Goal: Information Seeking & Learning: Learn about a topic

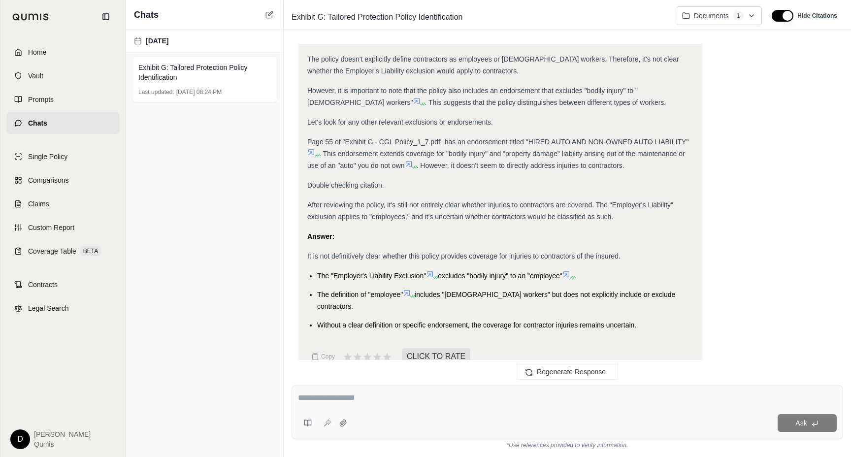
scroll to position [1168, 0]
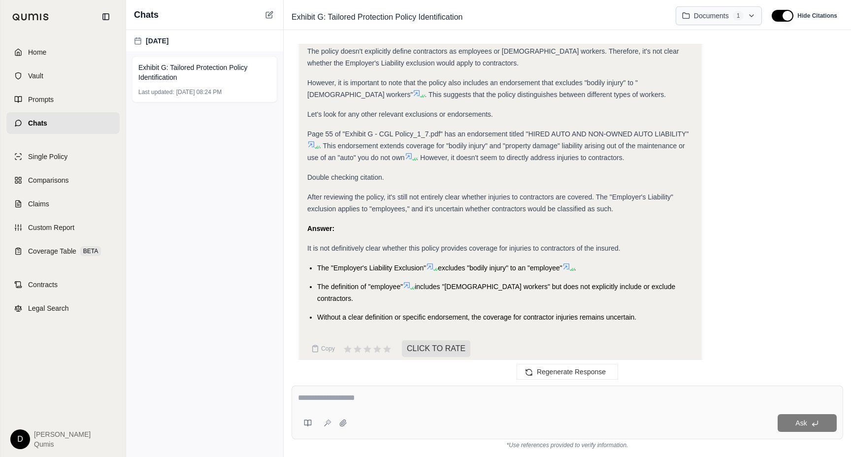
click at [726, 20] on html "Home Vault Prompts Chats Single Policy Comparisons Claims Custom Report Coverag…" at bounding box center [425, 228] width 851 height 457
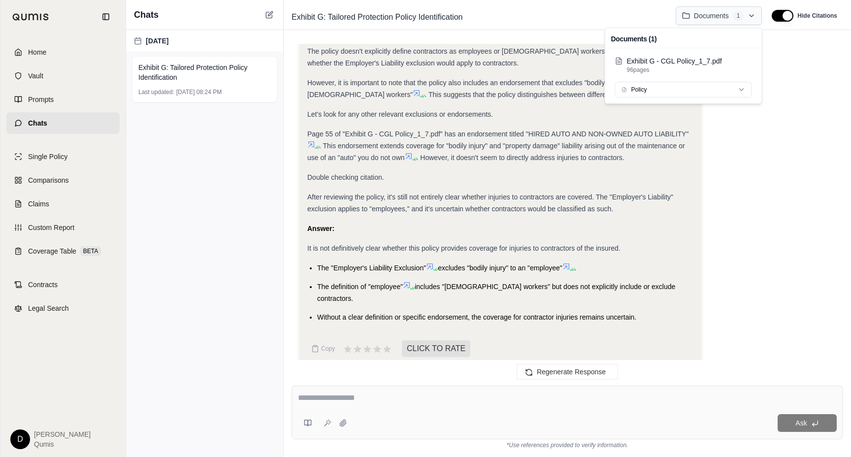
click at [726, 20] on html "Home Vault Prompts Chats Single Policy Comparisons Claims Custom Report Coverag…" at bounding box center [425, 228] width 851 height 457
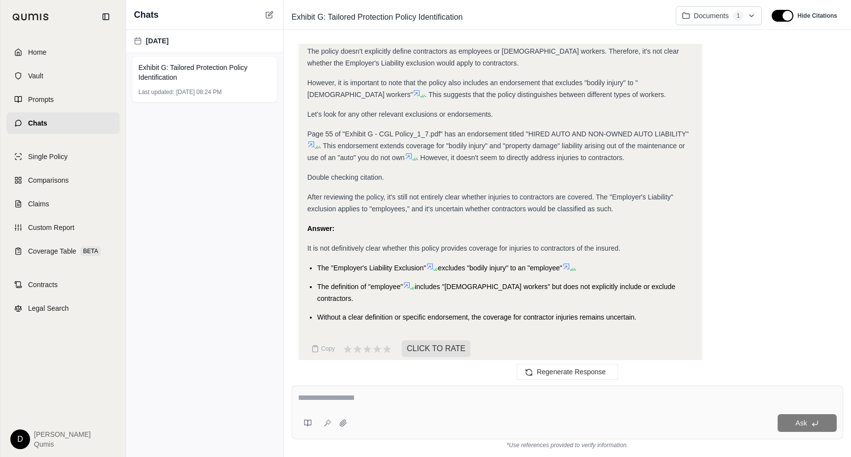
click at [589, 203] on div "After reviewing the policy, it's still not entirely clear whether injuries to c…" at bounding box center [500, 203] width 386 height 24
click at [57, 53] on link "Home" at bounding box center [62, 52] width 113 height 22
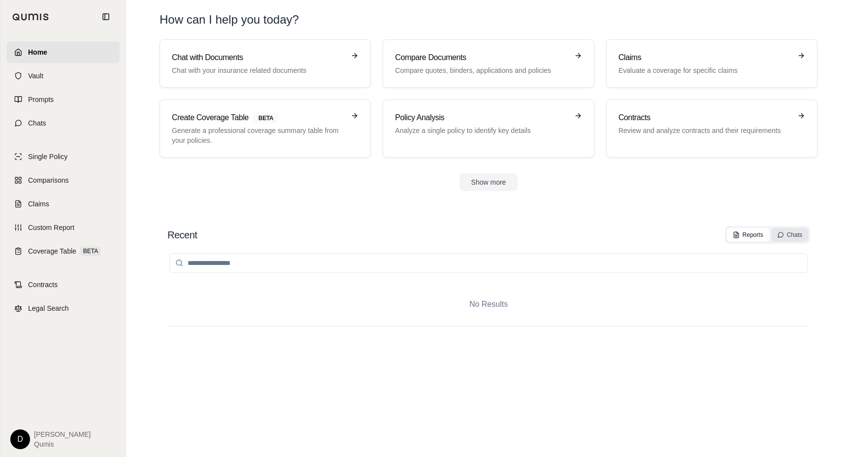
click at [778, 234] on icon at bounding box center [780, 235] width 7 height 7
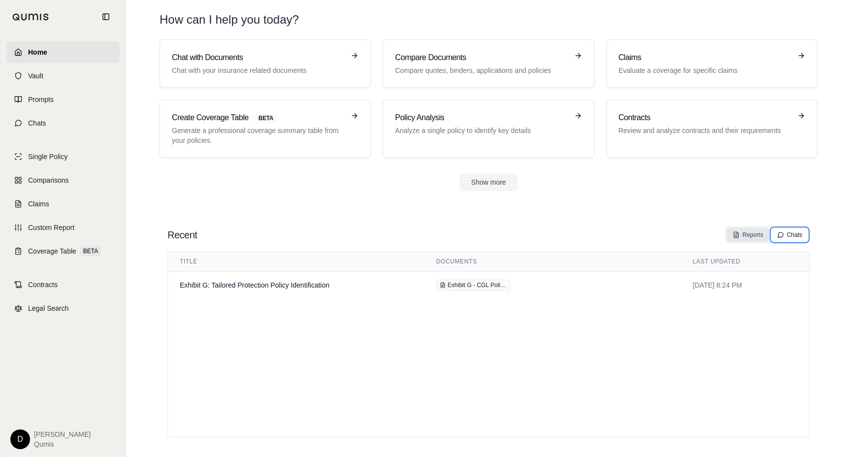
click at [747, 233] on div "Reports" at bounding box center [748, 235] width 31 height 8
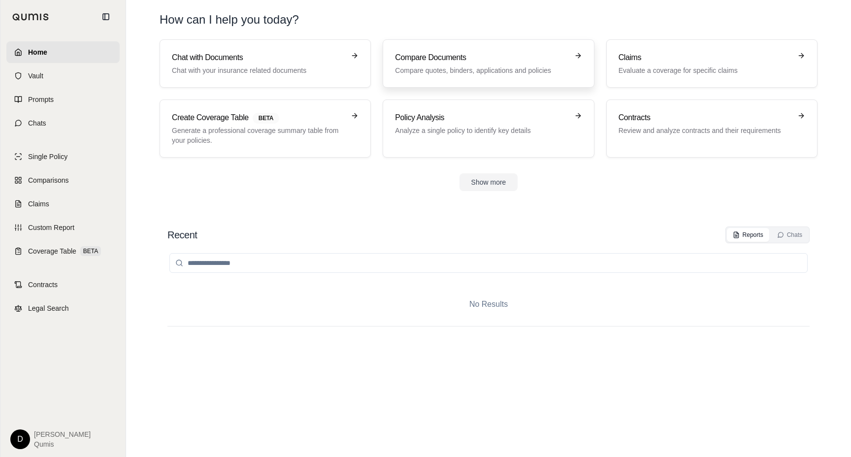
click at [493, 78] on link "Compare Documents Compare quotes, binders, applications and policies" at bounding box center [488, 63] width 211 height 48
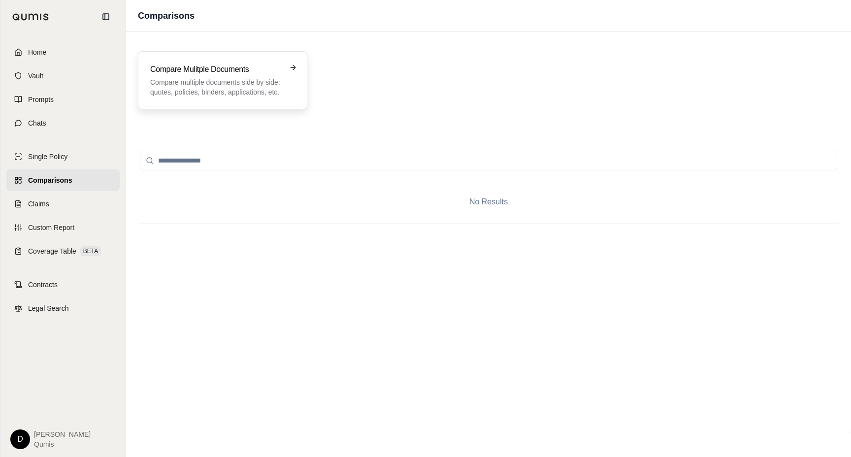
click at [269, 90] on p "Compare multiple documents side by side: quotes, policies, binders, application…" at bounding box center [215, 87] width 131 height 20
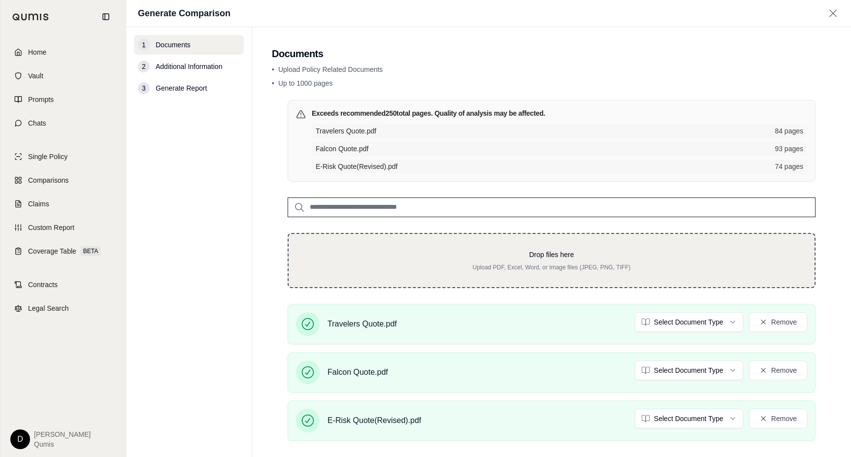
scroll to position [76, 0]
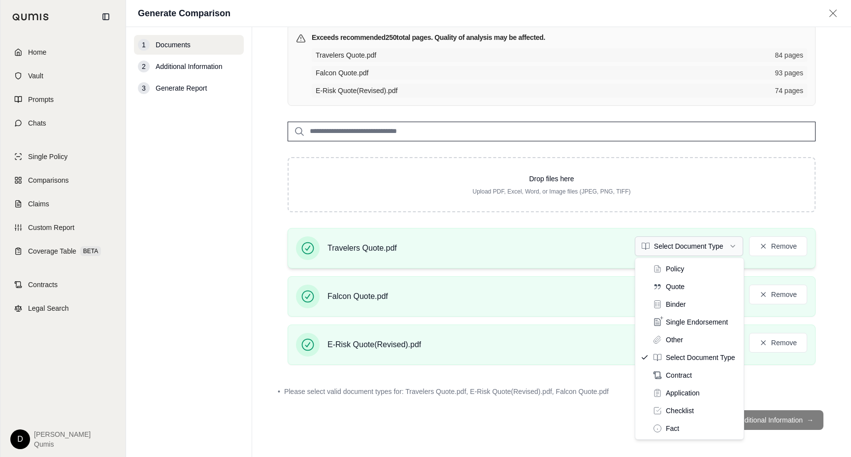
click at [668, 252] on html "Home Vault Prompts Chats Single Policy Comparisons Claims Custom Report Coverag…" at bounding box center [425, 228] width 851 height 457
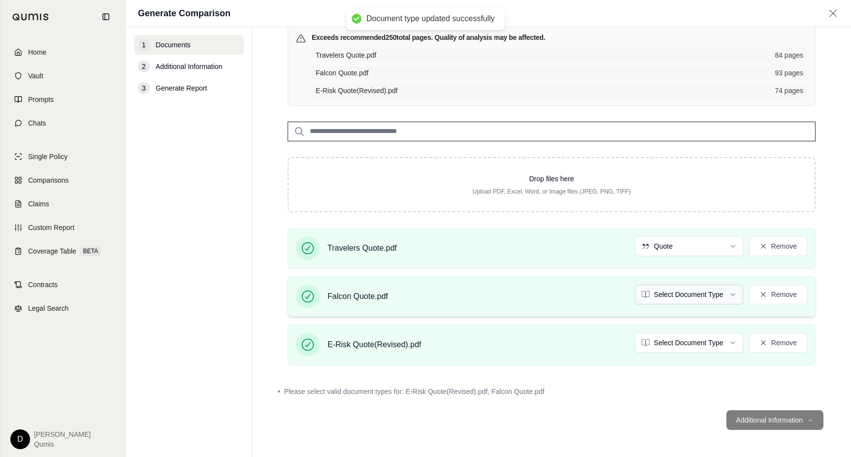
click at [679, 300] on html "Document type updated successfully Home Vault Prompts Chats Single Policy Compa…" at bounding box center [425, 228] width 851 height 457
click at [698, 337] on html "Document type updated successfully Home Vault Prompts Chats Single Policy Compa…" at bounding box center [425, 228] width 851 height 457
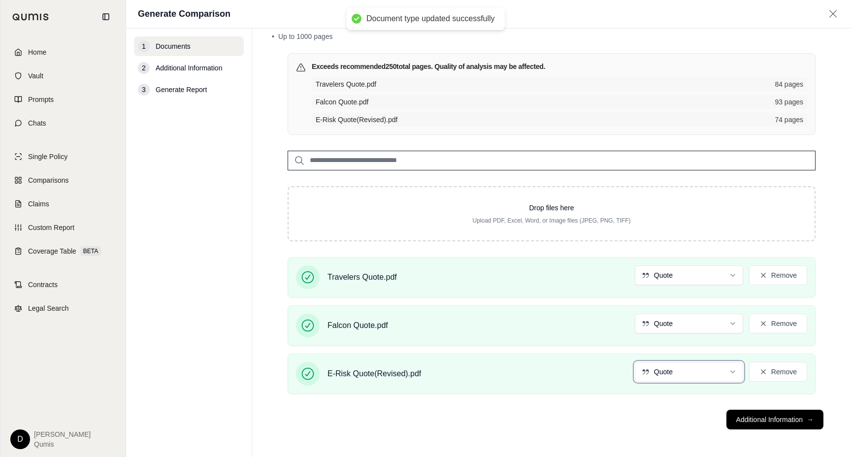
scroll to position [48, 0]
click at [660, 423] on footer "Additional Information →" at bounding box center [552, 419] width 560 height 35
click at [763, 415] on button "Additional Information →" at bounding box center [775, 420] width 97 height 20
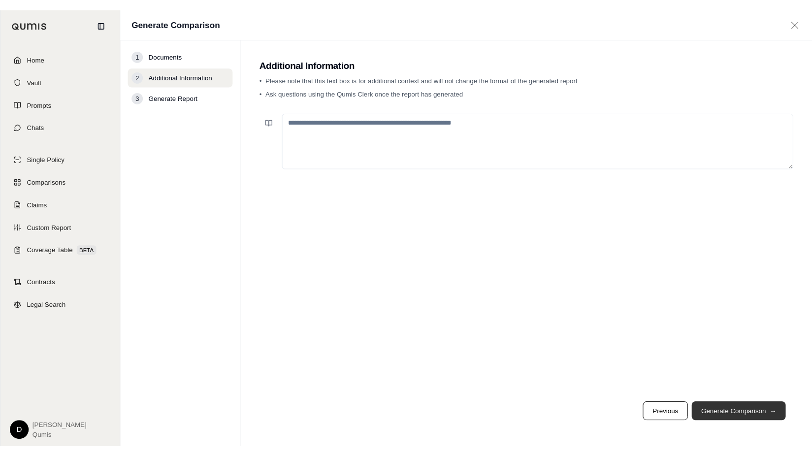
scroll to position [0, 0]
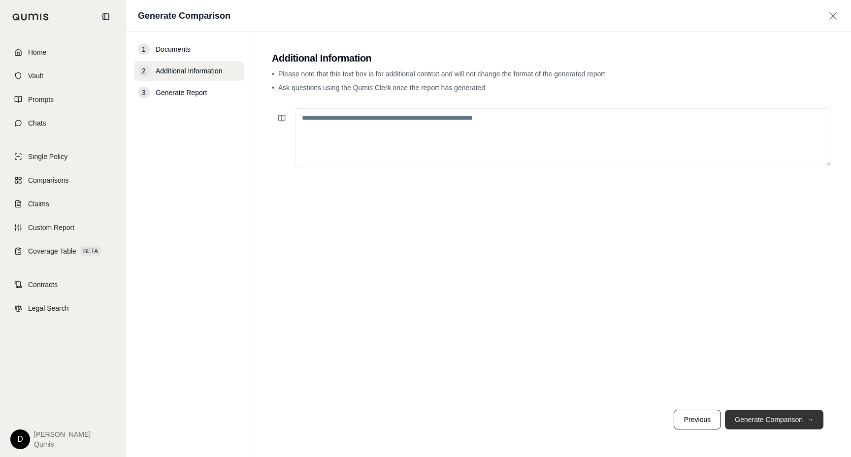
click at [760, 417] on button "Generate Comparison →" at bounding box center [774, 420] width 99 height 20
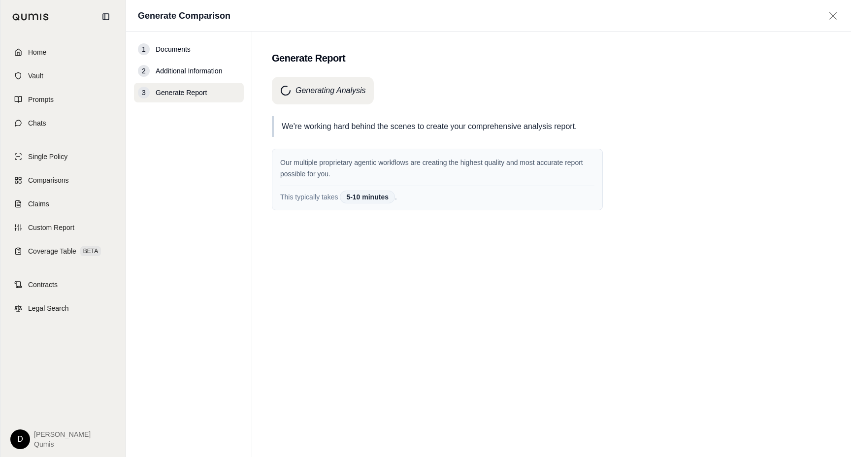
click at [356, 129] on p "We're working hard behind the scenes to create your comprehensive analysis repo…" at bounding box center [442, 126] width 321 height 13
drag, startPoint x: 325, startPoint y: 128, endPoint x: 450, endPoint y: 129, distance: 125.6
click at [450, 129] on p "We're working hard behind the scenes to create your comprehensive analysis repo…" at bounding box center [442, 126] width 321 height 13
drag, startPoint x: 460, startPoint y: 123, endPoint x: 334, endPoint y: 129, distance: 126.2
click at [335, 129] on p "We're working hard behind the scenes to create your comprehensive analysis repo…" at bounding box center [442, 126] width 321 height 13
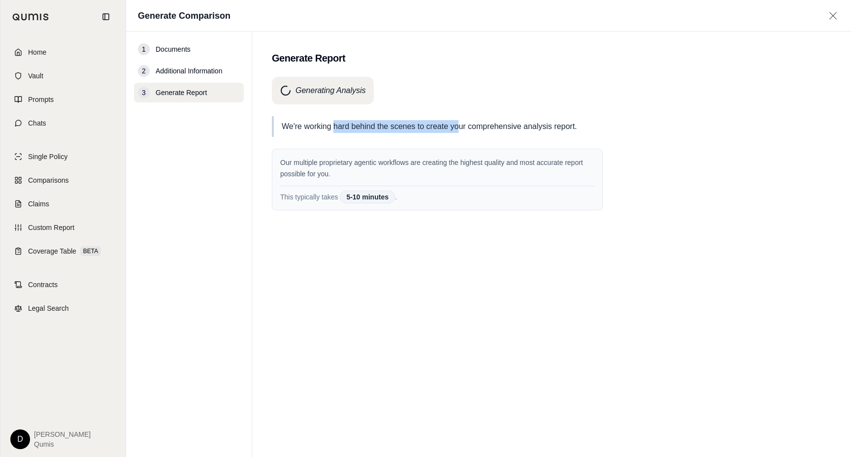
click at [334, 129] on p "We're working hard behind the scenes to create your comprehensive analysis repo…" at bounding box center [442, 126] width 321 height 13
click at [354, 196] on span "5-10 minutes" at bounding box center [367, 197] width 55 height 13
drag, startPoint x: 311, startPoint y: 198, endPoint x: 448, endPoint y: 198, distance: 136.9
click at [447, 198] on p "This typically takes 5-10 minutes ." at bounding box center [437, 197] width 314 height 10
click at [448, 198] on p "This typically takes 5-10 minutes ." at bounding box center [437, 197] width 314 height 10
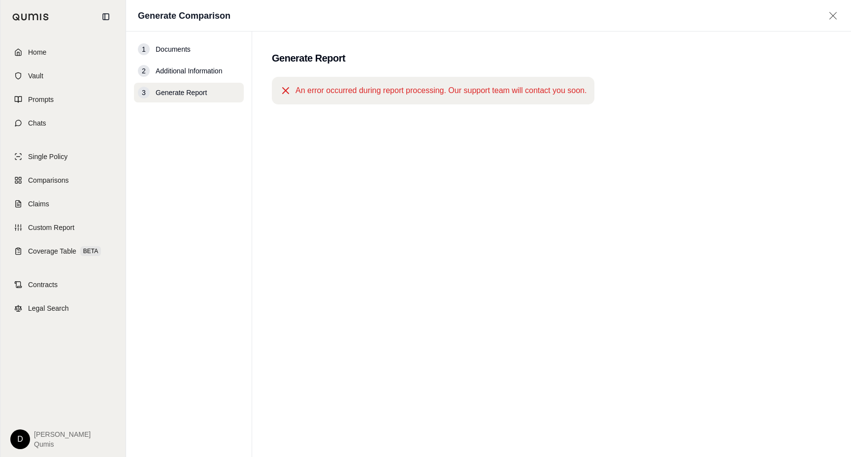
click at [301, 61] on h2 "Generate Report" at bounding box center [552, 58] width 560 height 14
click at [310, 311] on div "An error occurred during report processing. Our support team will contact you s…" at bounding box center [552, 249] width 560 height 345
click at [58, 100] on link "Prompts" at bounding box center [62, 100] width 113 height 22
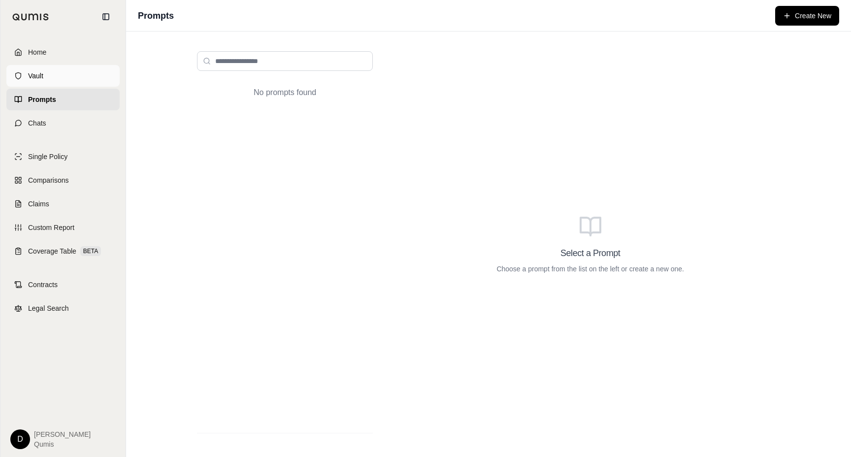
click at [67, 69] on link "Vault" at bounding box center [62, 76] width 113 height 22
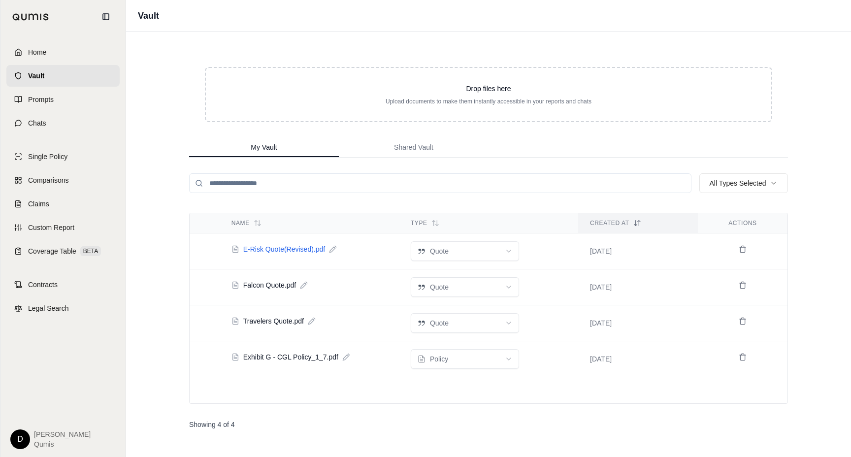
click at [287, 250] on span "E-Risk Quote(Revised).pdf" at bounding box center [284, 249] width 82 height 10
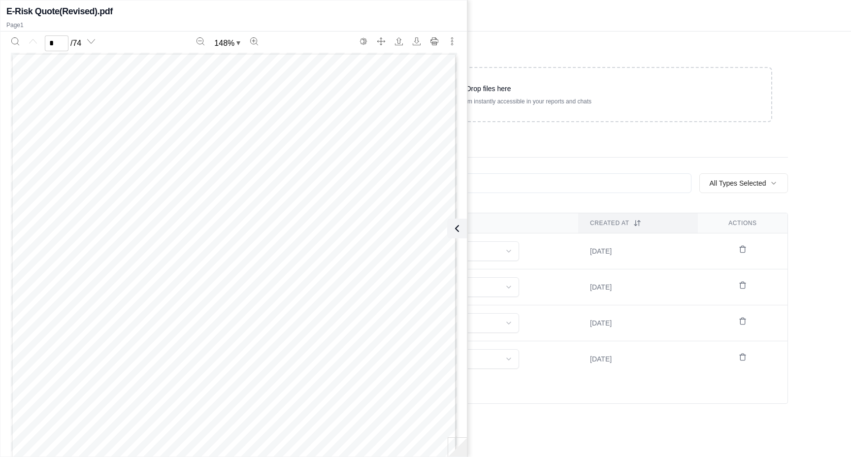
click at [524, 42] on div "Drop files here Upload documents to make them instantly accessible in your repo…" at bounding box center [488, 245] width 631 height 426
click at [458, 230] on icon at bounding box center [455, 229] width 12 height 12
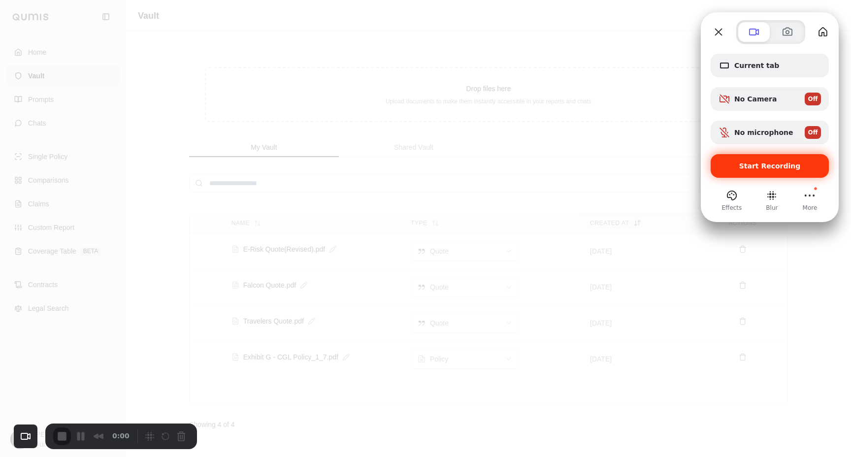
click at [772, 168] on span "Start Recording" at bounding box center [770, 166] width 62 height 8
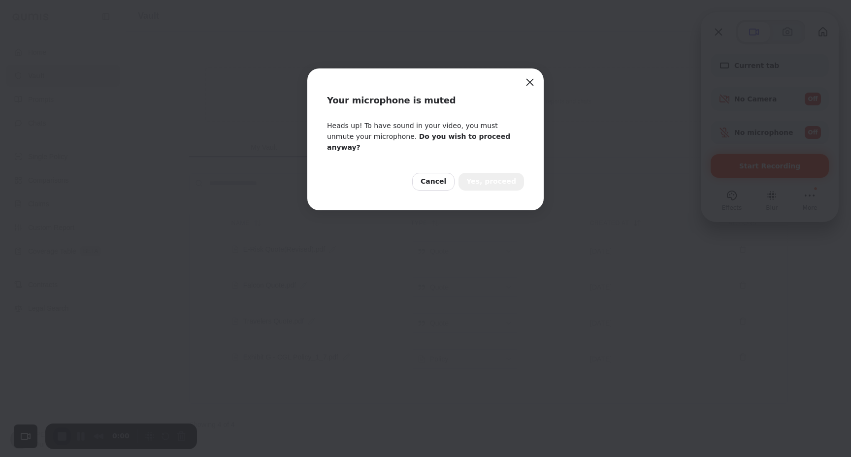
click at [517, 173] on button "Yes, proceed" at bounding box center [492, 182] width 66 height 18
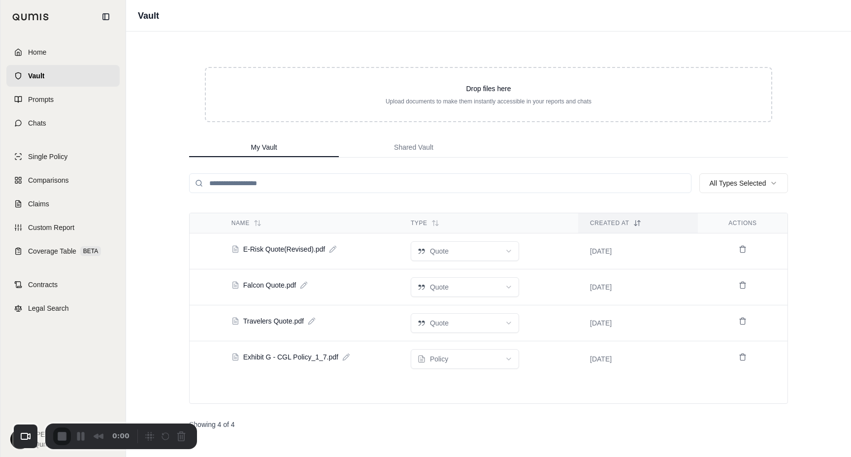
click at [479, 176] on input "search" at bounding box center [440, 183] width 502 height 20
click at [442, 203] on div "Drop files here Upload documents to make them instantly accessible in your repo…" at bounding box center [488, 245] width 631 height 426
click at [285, 250] on span "E-Risk Quote(Revised).pdf" at bounding box center [284, 249] width 82 height 10
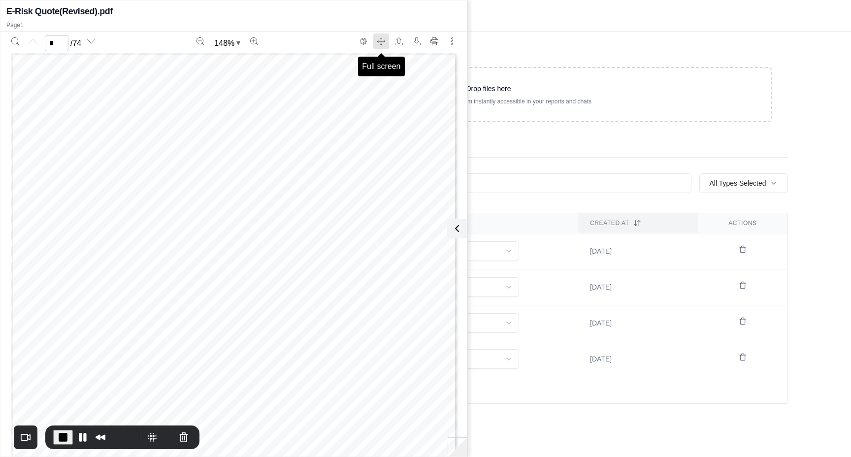
click at [380, 43] on icon "Full screen" at bounding box center [381, 41] width 8 height 8
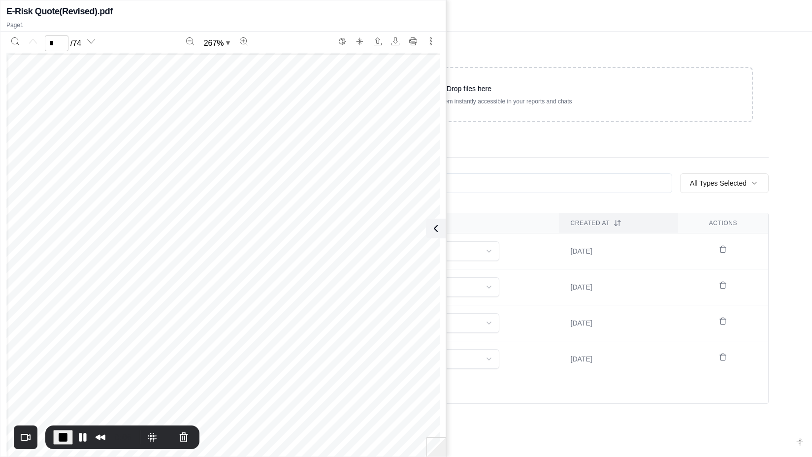
click at [797, 442] on icon "Exit full screen" at bounding box center [801, 442] width 8 height 8
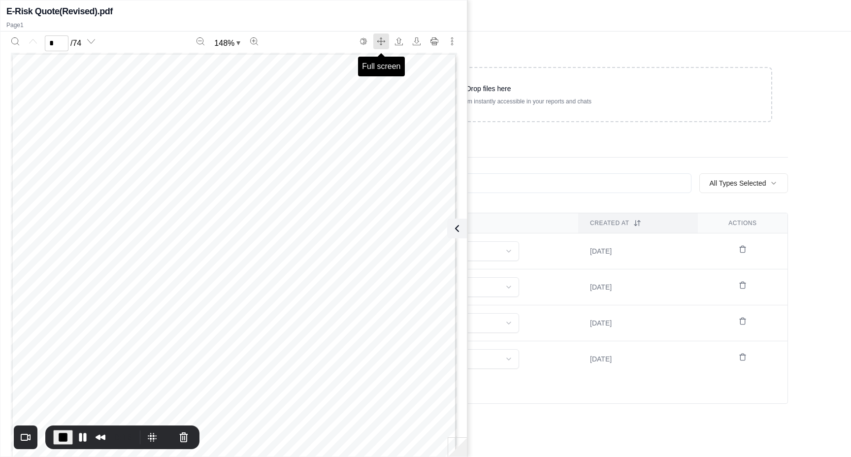
click at [380, 43] on icon "Full screen" at bounding box center [381, 41] width 8 height 8
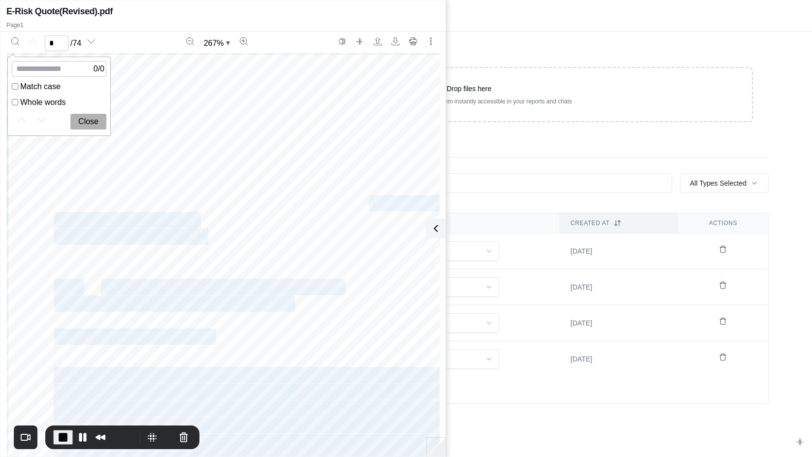
drag, startPoint x: 357, startPoint y: 149, endPoint x: 357, endPoint y: 179, distance: 29.6
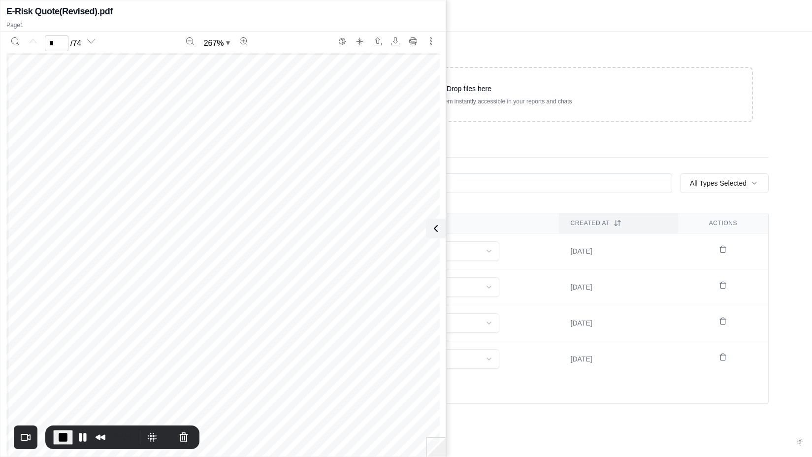
click at [798, 439] on icon "Exit full screen" at bounding box center [801, 442] width 8 height 8
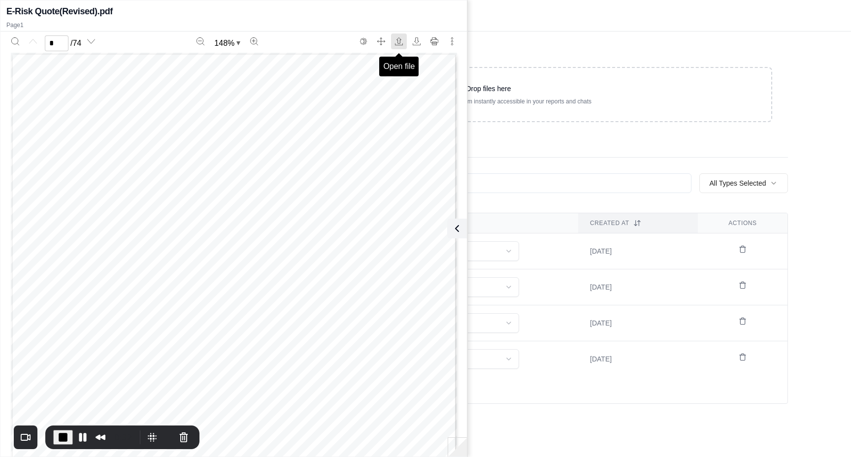
click at [400, 45] on icon "Open file" at bounding box center [399, 41] width 8 height 8
click at [417, 42] on icon "Download" at bounding box center [417, 41] width 8 height 8
click at [451, 43] on icon "More actions" at bounding box center [452, 41] width 8 height 8
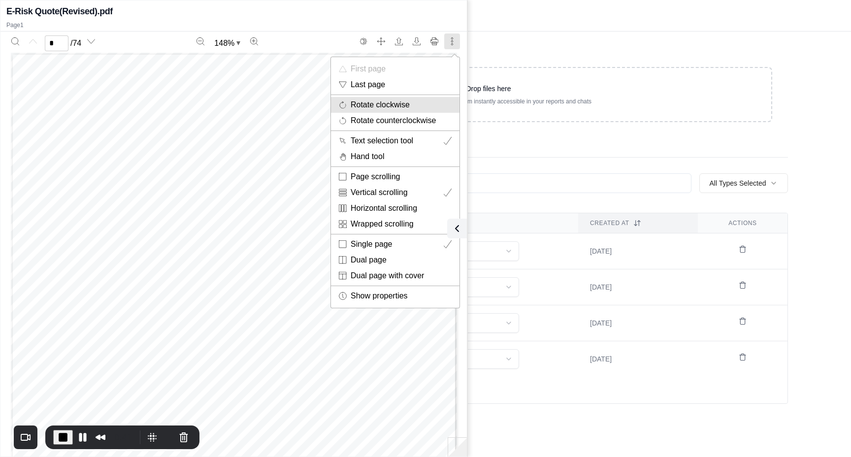
click at [419, 106] on div "Rotate clockwise" at bounding box center [401, 105] width 101 height 12
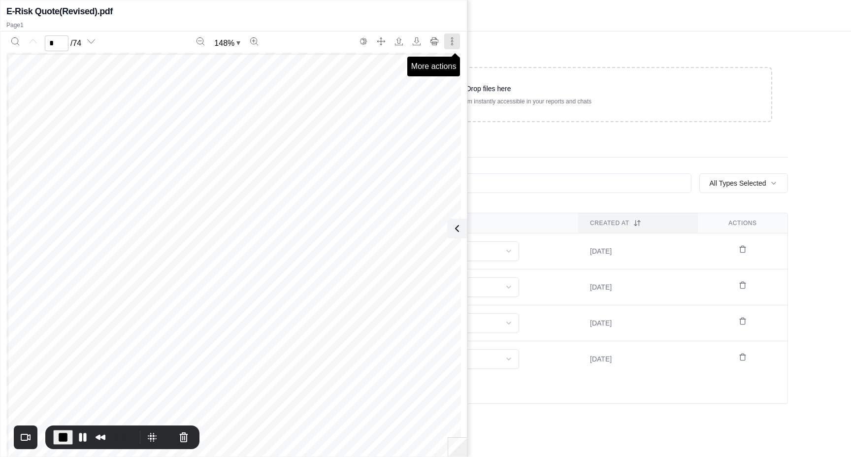
click at [451, 39] on icon "More actions" at bounding box center [452, 41] width 8 height 8
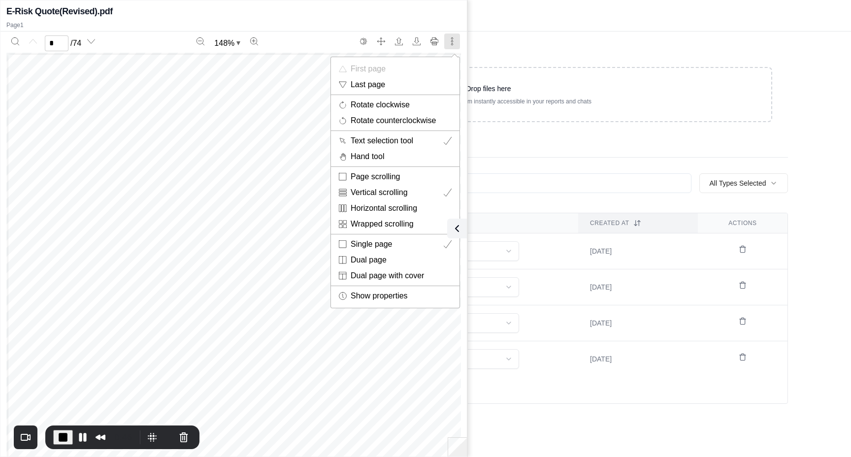
click at [270, 129] on div "CA Insurance Lic. 0778135 333 South Grand Avenue, Suite 1570 Los Angeles, CA 90…" at bounding box center [229, 341] width 446 height 577
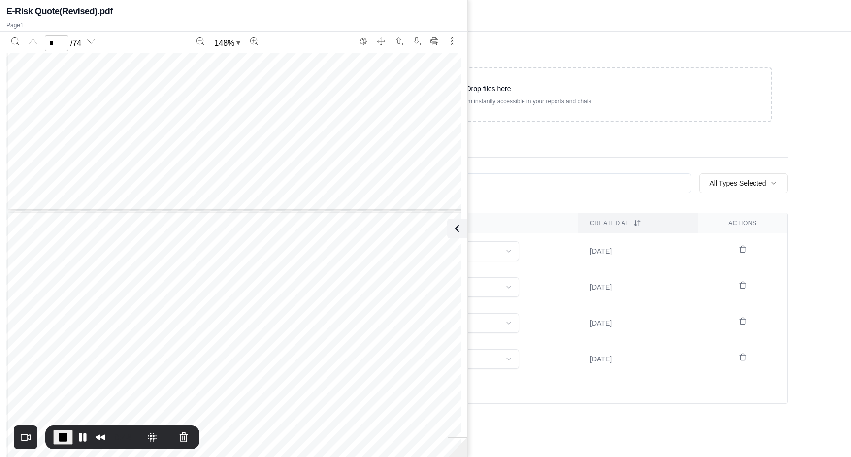
scroll to position [1536, 0]
click at [454, 39] on icon "More actions" at bounding box center [452, 41] width 8 height 8
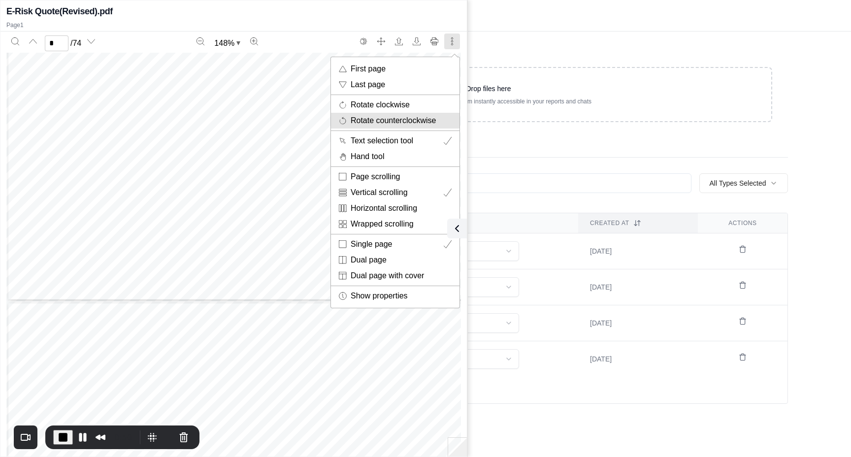
click at [415, 118] on div "Rotate counterclockwise" at bounding box center [401, 121] width 101 height 12
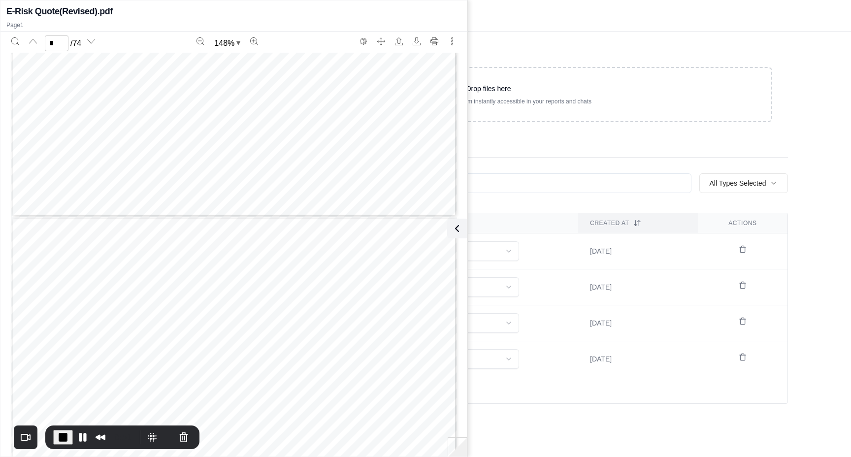
scroll to position [0, 0]
click at [254, 44] on icon "Zoom in" at bounding box center [254, 40] width 7 height 7
click at [202, 44] on icon "Zoom out" at bounding box center [201, 41] width 8 height 8
click at [255, 44] on icon "Zoom in" at bounding box center [254, 40] width 7 height 7
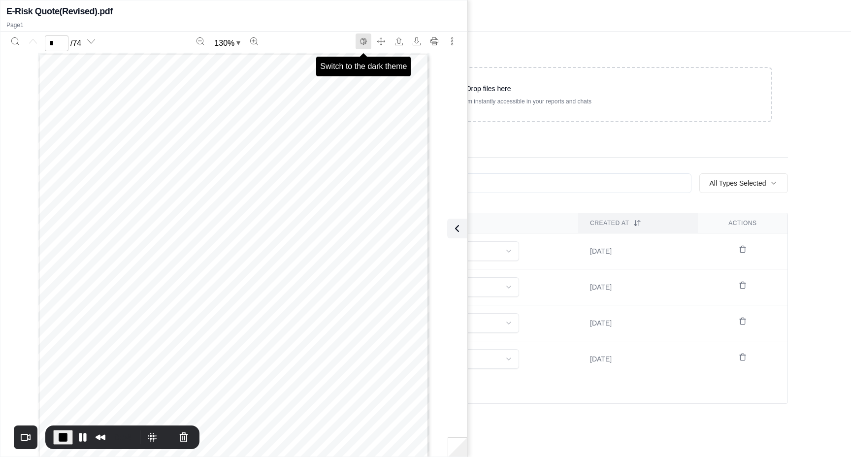
click at [361, 41] on icon "Switch to the dark theme" at bounding box center [364, 41] width 8 height 8
click at [365, 46] on button "Switch to the dark theme" at bounding box center [364, 41] width 16 height 16
type input "*"
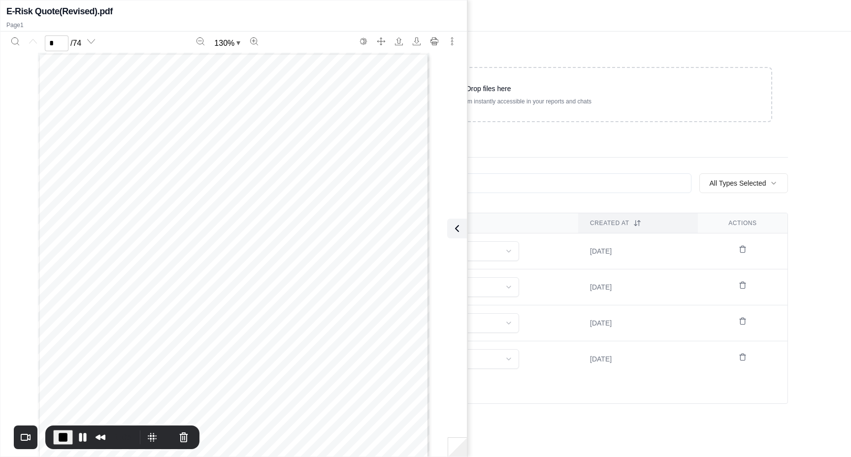
click at [64, 438] on span "End Recording" at bounding box center [63, 438] width 12 height 12
